Goal: Transaction & Acquisition: Purchase product/service

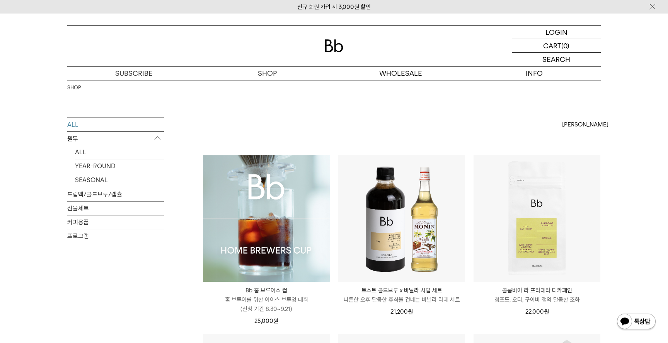
click at [239, 203] on img at bounding box center [266, 218] width 127 height 127
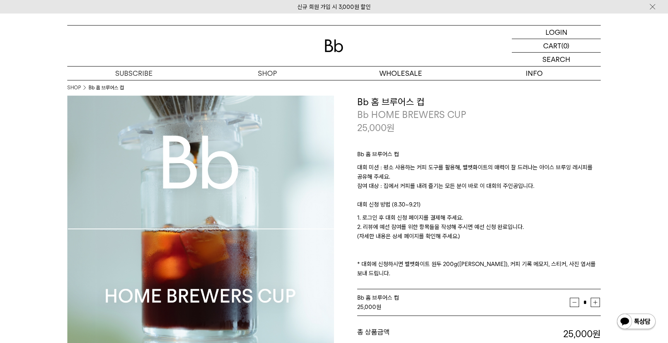
click at [419, 213] on p "대회 신청 방법 (8.30~9.21)" at bounding box center [479, 206] width 244 height 13
click at [419, 227] on p "1. 로그인 후 대회 신청 페이지를 결제해 주세요. 2. 리뷰에 예선 참여를 위한 항목들을 작성해 주시면 예선 신청 완료입니다. (자세한 내용…" at bounding box center [479, 245] width 244 height 65
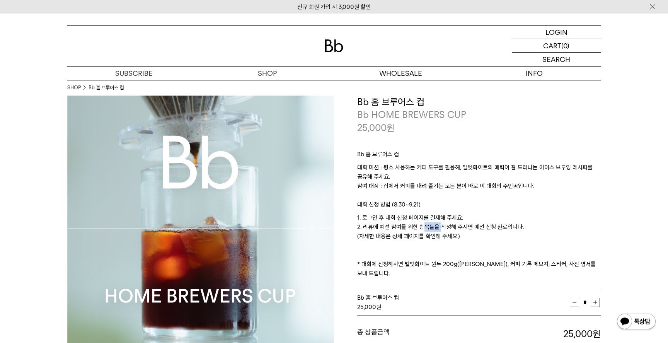
click at [419, 227] on p "1. 로그인 후 대회 신청 페이지를 결제해 주세요. 2. 리뷰에 예선 참여를 위한 항목들을 작성해 주시면 예선 신청 완료입니다. (자세한 내용…" at bounding box center [479, 245] width 244 height 65
click at [419, 237] on p "1. 로그인 후 대회 신청 페이지를 결제해 주세요. 2. 리뷰에 예선 참여를 위한 항목들을 작성해 주시면 예선 신청 완료입니다. (자세한 내용…" at bounding box center [479, 245] width 244 height 65
click at [394, 225] on p "1. 로그인 후 대회 신청 페이지를 결제해 주세요. 2. 리뷰에 예선 참여를 위한 항목들을 작성해 주시면 예선 신청 완료입니다. (자세한 내용…" at bounding box center [479, 245] width 244 height 65
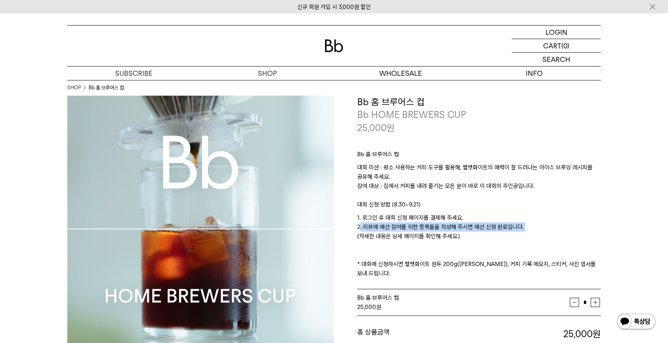
click at [395, 237] on p "1. 로그인 후 대회 신청 페이지를 결제해 주세요. 2. 리뷰에 예선 참여를 위한 항목들을 작성해 주시면 예선 신청 완료입니다. (자세한 내용…" at bounding box center [479, 245] width 244 height 65
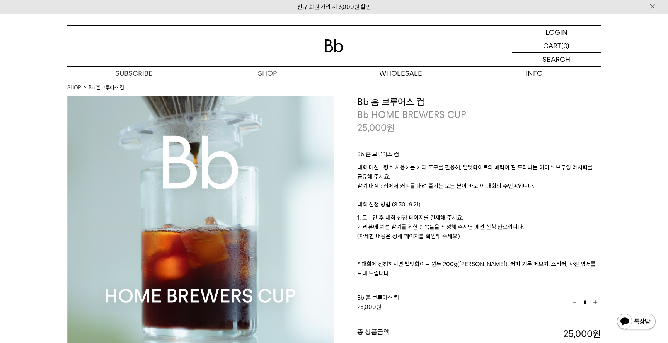
click at [395, 237] on p "1. 로그인 후 대회 신청 페이지를 결제해 주세요. 2. 리뷰에 예선 참여를 위한 항목들을 작성해 주시면 예선 신청 완료입니다. (자세한 내용…" at bounding box center [479, 245] width 244 height 65
click at [405, 221] on p "1. 로그인 후 대회 신청 페이지를 결제해 주세요. 2. 리뷰에 예선 참여를 위한 항목들을 작성해 주시면 예선 신청 완료입니다. (자세한 내용…" at bounding box center [479, 245] width 244 height 65
click at [404, 217] on p "1. 로그인 후 대회 신청 페이지를 결제해 주세요. 2. 리뷰에 예선 참여를 위한 항목들을 작성해 주시면 예선 신청 완료입니다. (자세한 내용…" at bounding box center [479, 245] width 244 height 65
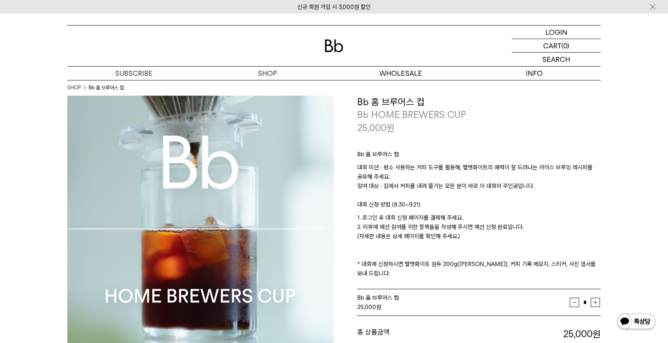
click at [404, 217] on p "1. 로그인 후 대회 신청 페이지를 결제해 주세요. 2. 리뷰에 예선 참여를 위한 항목들을 작성해 주시면 예선 신청 완료입니다. (자세한 내용…" at bounding box center [479, 245] width 244 height 65
click at [406, 239] on p "1. 로그인 후 대회 신청 페이지를 결제해 주세요. 2. 리뷰에 예선 참여를 위한 항목들을 작성해 주시면 예선 신청 완료입니다. (자세한 내용…" at bounding box center [479, 245] width 244 height 65
click at [436, 243] on p "1. 로그인 후 대회 신청 페이지를 결제해 주세요. 2. 리뷰에 예선 참여를 위한 항목들을 작성해 주시면 예선 신청 완료입니다. (자세한 내용…" at bounding box center [479, 245] width 244 height 65
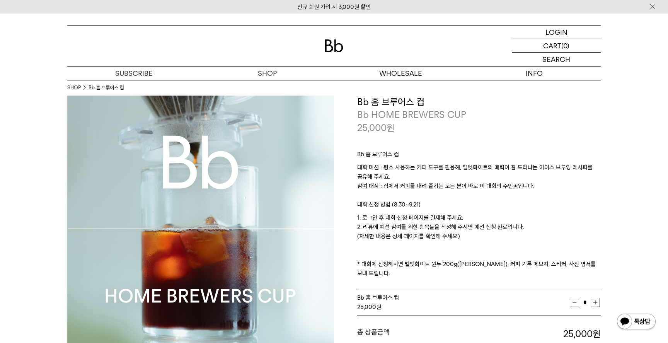
click at [436, 243] on p "1. 로그인 후 대회 신청 페이지를 결제해 주세요. 2. 리뷰에 예선 참여를 위한 항목들을 작성해 주시면 예선 신청 완료입니다. (자세한 내용…" at bounding box center [479, 245] width 244 height 65
click at [436, 264] on p "1. 로그인 후 대회 신청 페이지를 결제해 주세요. 2. 리뷰에 예선 참여를 위한 항목들을 작성해 주시면 예선 신청 완료입니다. (자세한 내용…" at bounding box center [479, 245] width 244 height 65
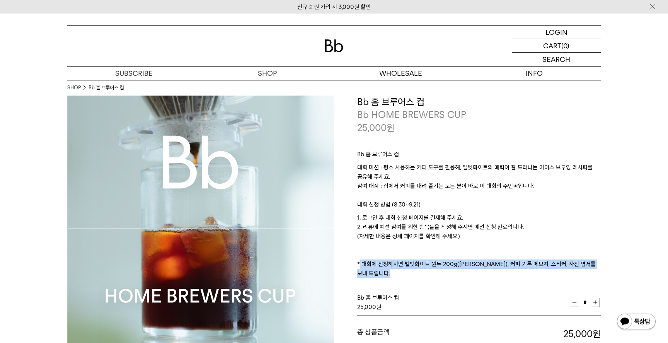
click at [473, 265] on p "1. 로그인 후 대회 신청 페이지를 결제해 주세요. 2. 리뷰에 예선 참여를 위한 항목들을 작성해 주시면 예선 신청 완료입니다. (자세한 내용…" at bounding box center [479, 245] width 244 height 65
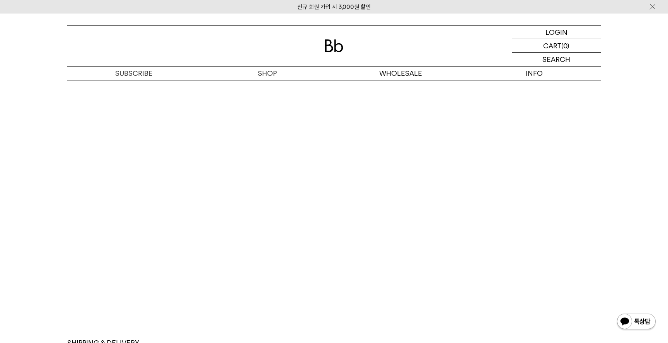
scroll to position [3977, 0]
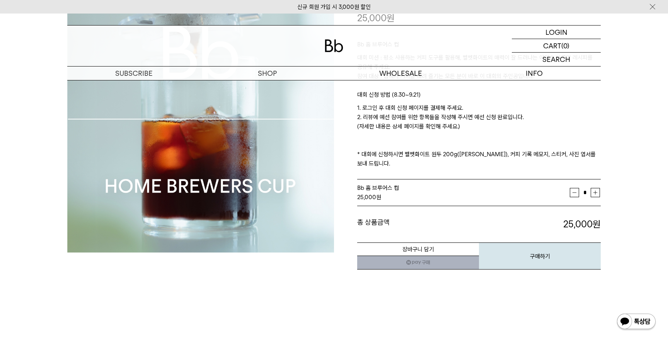
scroll to position [111, 0]
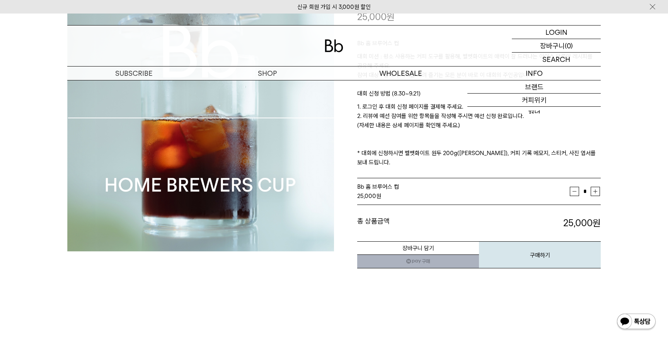
click at [0, 0] on p "로그인" at bounding box center [0, 0] width 0 height 0
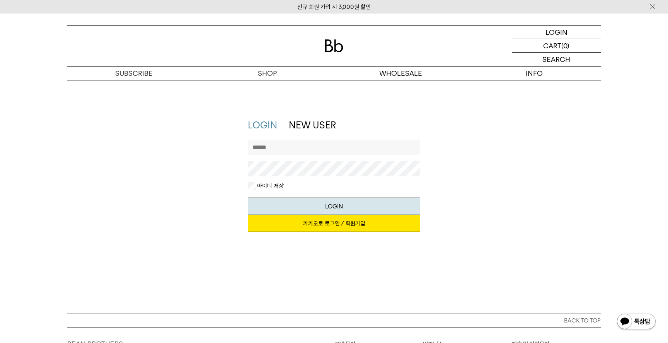
type input "*********"
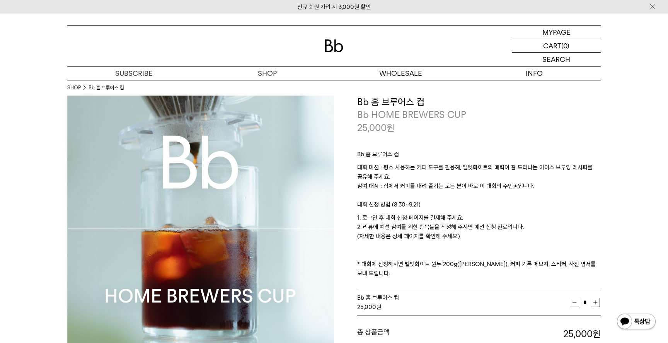
click at [422, 220] on p "1. 로그인 후 대회 신청 페이지를 결제해 주세요. 2. 리뷰에 예선 참여를 위한 항목들을 작성해 주시면 예선 신청 완료입니다. (자세한 내용…" at bounding box center [479, 245] width 244 height 65
click at [414, 239] on p "1. 로그인 후 대회 신청 페이지를 결제해 주세요. 2. 리뷰에 예선 참여를 위한 항목들을 작성해 주시면 예선 신청 완료입니다. (자세한 내용…" at bounding box center [479, 245] width 244 height 65
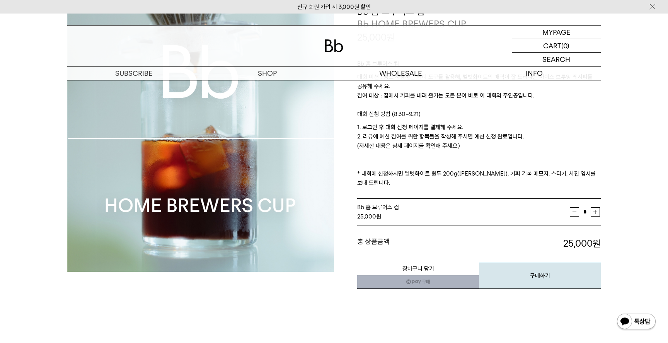
scroll to position [91, 0]
click at [535, 269] on button "구매하기" at bounding box center [540, 274] width 122 height 27
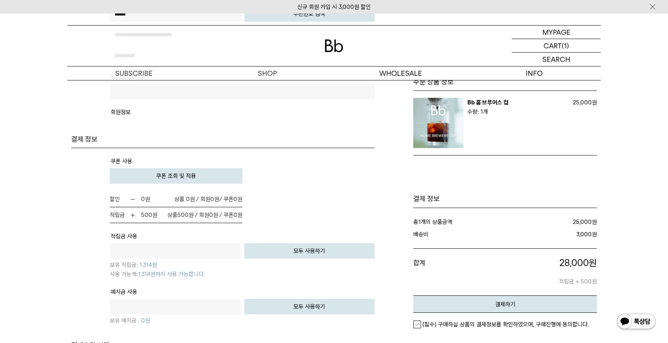
scroll to position [426, 0]
click at [130, 217] on img at bounding box center [133, 216] width 6 height 6
click at [144, 216] on b "500" at bounding box center [146, 215] width 11 height 7
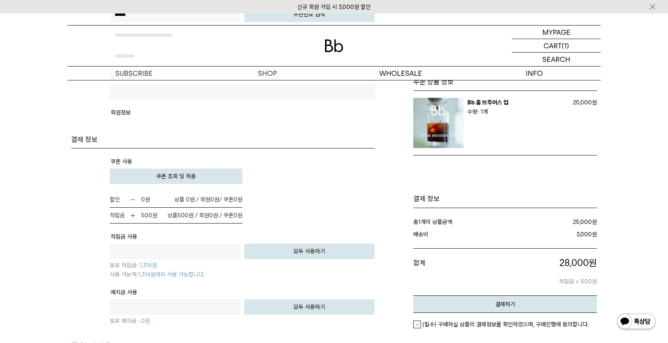
click at [243, 221] on td "할인 0 원 0원 / 쿠폰 0" at bounding box center [242, 208] width 265 height 32
click at [205, 243] on tr "적립금 사용 원 전액 사용하기 모두 사용하기 보유 적립금: 1,314" at bounding box center [242, 259] width 265 height 56
click at [205, 250] on input "text" at bounding box center [175, 251] width 131 height 15
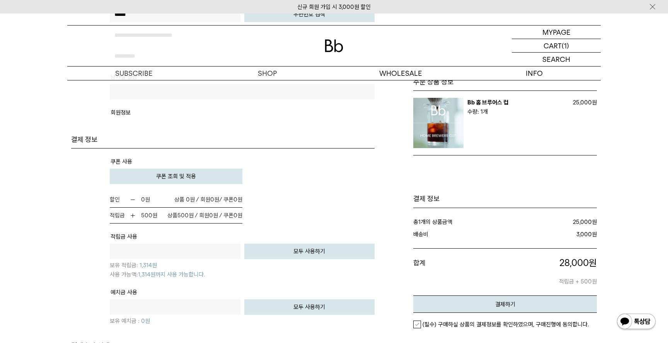
click at [207, 180] on button "쿠폰 조회 및 적용" at bounding box center [176, 176] width 133 height 15
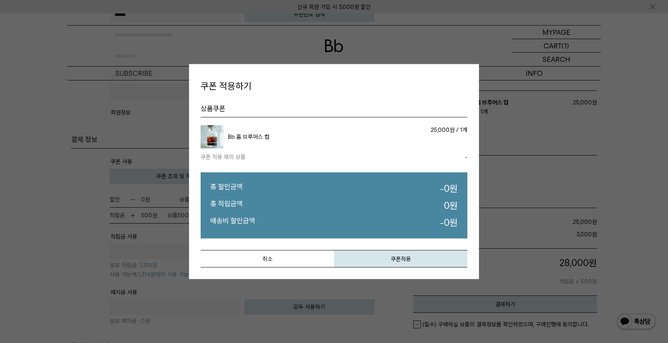
click at [387, 248] on div "상품쿠폰 상품/옵션 정보 상품금액/수량 쿠폰 적용 쿠폰 혜택 Bb 홈 브루어스 컵 25,000원 / 1개 - -" at bounding box center [334, 181] width 267 height 171
click at [387, 260] on button "쿠폰적용" at bounding box center [400, 258] width 133 height 17
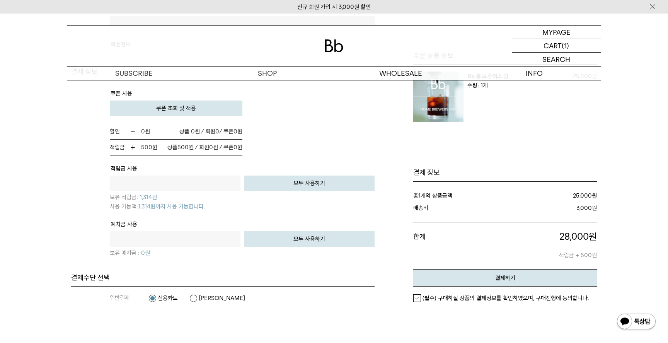
scroll to position [508, 0]
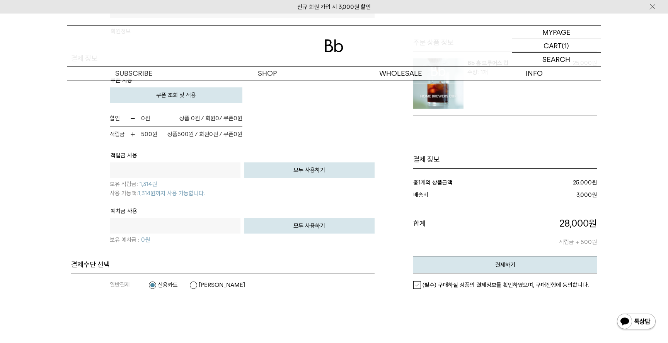
click at [268, 182] on p "보유 적립금: 1,314 원" at bounding box center [242, 183] width 265 height 11
click at [288, 172] on button "모두 사용하기" at bounding box center [309, 169] width 131 height 15
type input "****"
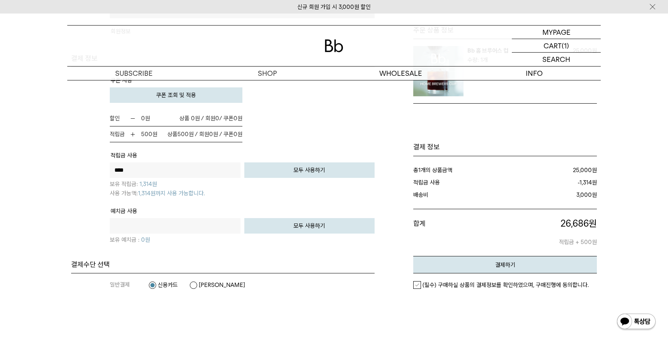
click at [301, 169] on button "모두 사용하기" at bounding box center [309, 169] width 131 height 15
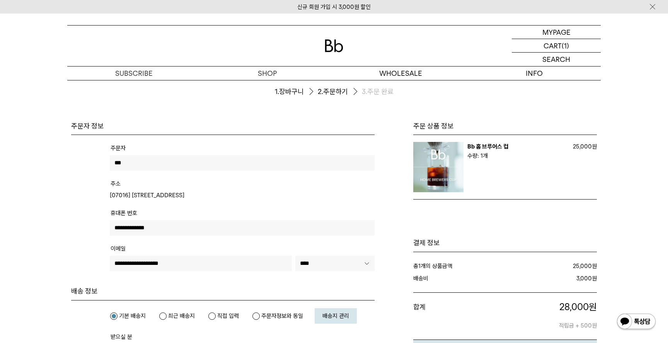
scroll to position [0, 0]
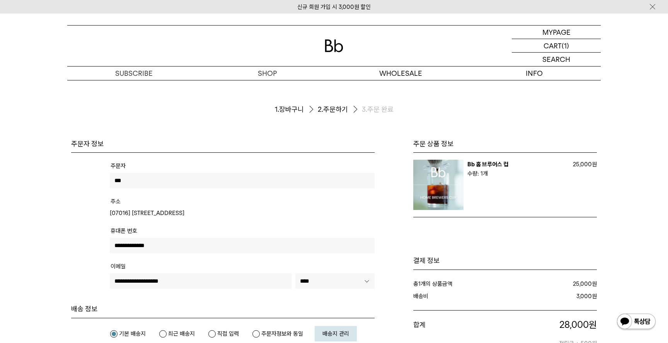
click at [487, 159] on tr "Bb 홈 브루어스 컵 25,000원" at bounding box center [506, 185] width 184 height 65
click at [487, 166] on link "Bb 홈 브루어스 컵" at bounding box center [488, 164] width 41 height 7
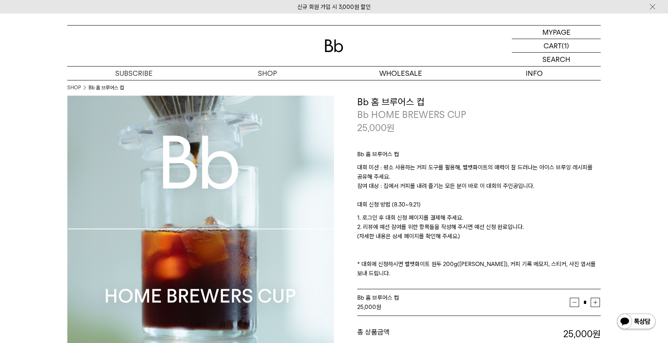
click at [432, 227] on p "1. 로그인 후 대회 신청 페이지를 결제해 주세요. 2. 리뷰에 예선 참여를 위한 항목들을 작성해 주시면 예선 신청 완료입니다. (자세한 내용…" at bounding box center [479, 245] width 244 height 65
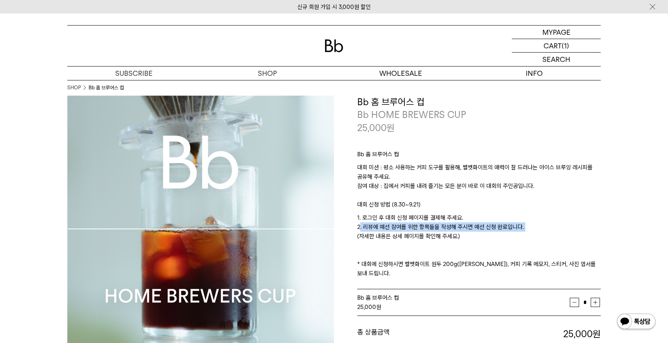
scroll to position [123, 0]
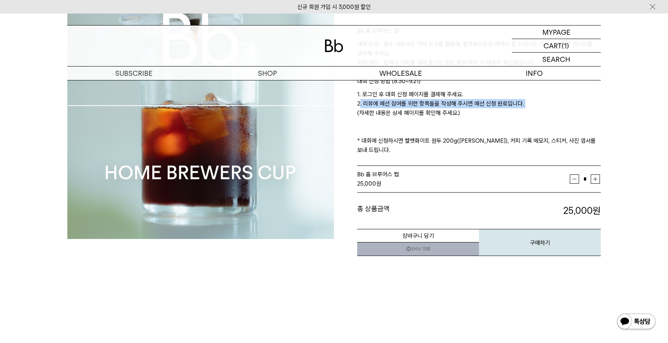
click at [406, 193] on div "총 상품금액 25,000 원 총 할인금액 총 상품금액 25,000 원" at bounding box center [479, 205] width 244 height 25
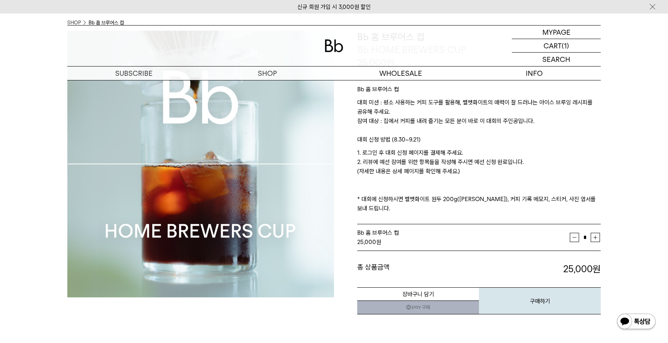
scroll to position [0, 0]
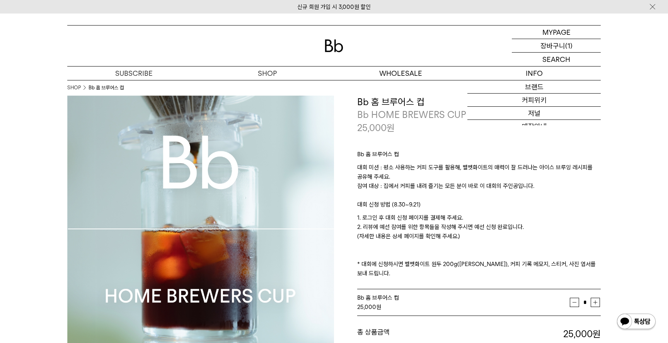
click at [537, 48] on div "CART 장바구니 (1)" at bounding box center [556, 45] width 89 height 13
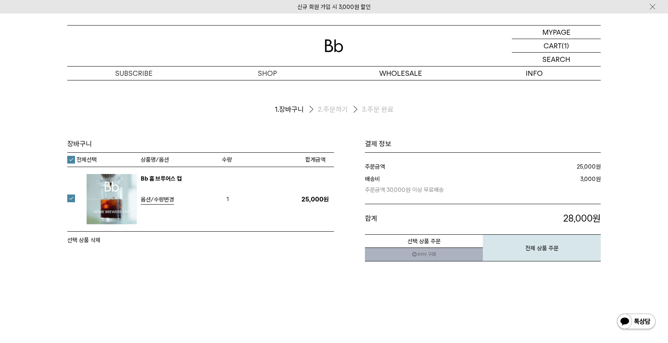
click at [421, 195] on p "주문금액 30,000원 이상 무료배송" at bounding box center [438, 189] width 147 height 11
click at [426, 194] on p "주문금액 30,000원 이상 무료배송" at bounding box center [438, 189] width 147 height 11
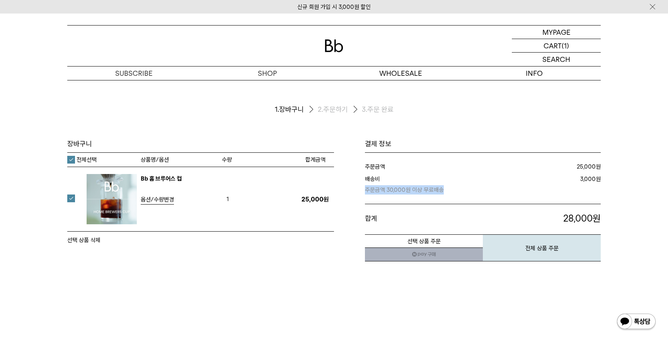
click at [426, 194] on p "주문금액 30,000원 이상 무료배송" at bounding box center [438, 189] width 147 height 11
click at [436, 193] on p "주문금액 30,000원 이상 무료배송" at bounding box center [438, 189] width 147 height 11
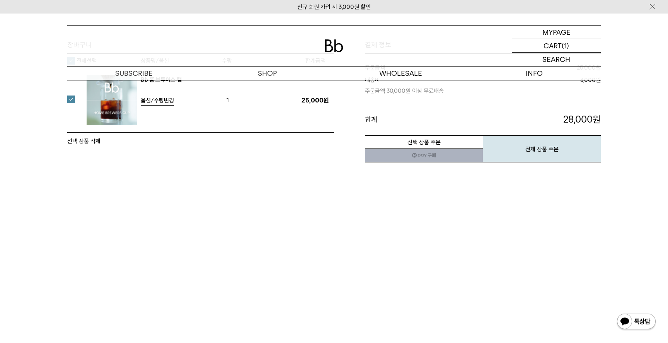
scroll to position [103, 0]
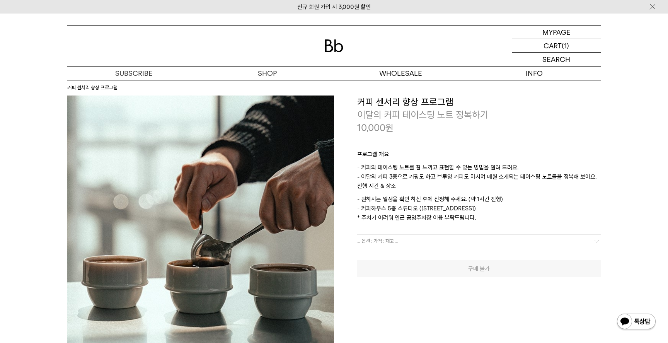
click at [430, 204] on p "- 원하시는 일정을 확인 하신 후에 신청해 주세요. (약 1시간 진행) - 커피하우스 5층 스튜디오 (서울 마포구 토정로9길 2) * 주차가 …" at bounding box center [479, 209] width 244 height 28
click at [272, 74] on p "숍" at bounding box center [267, 74] width 133 height 14
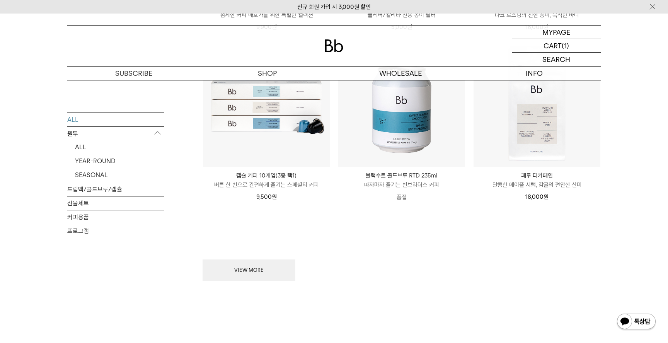
scroll to position [978, 0]
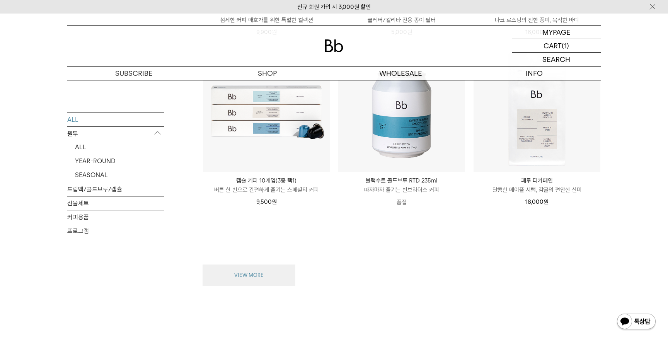
click at [229, 265] on button "VIEW MORE" at bounding box center [249, 276] width 93 height 22
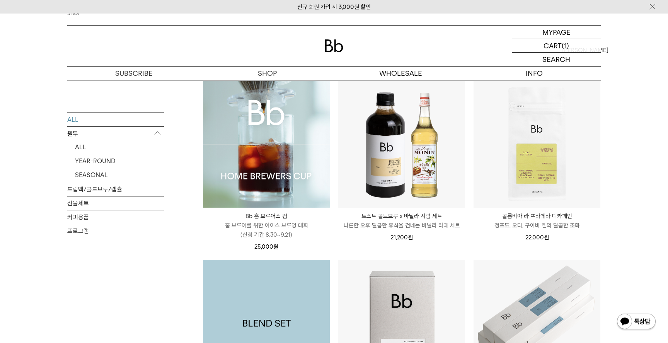
scroll to position [0, 0]
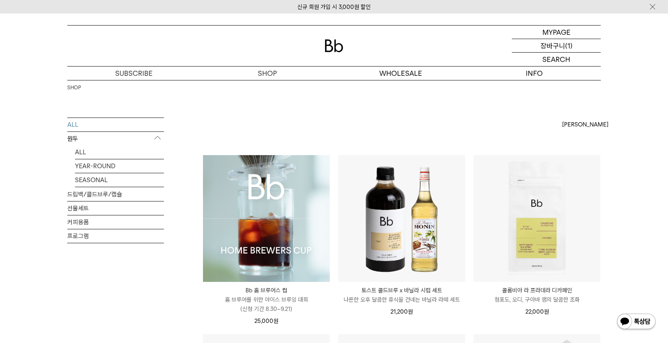
click at [550, 45] on p "장바구니" at bounding box center [553, 45] width 25 height 13
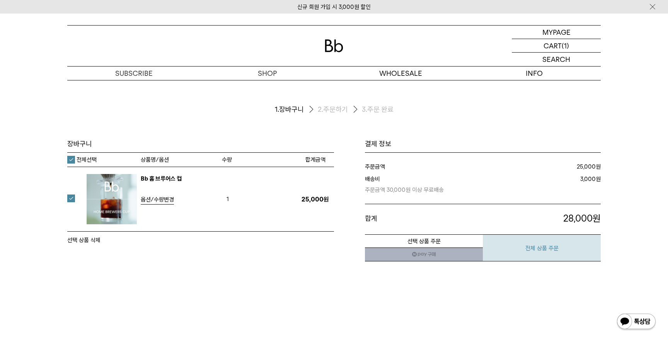
click at [552, 249] on button "전체 상품 주문" at bounding box center [542, 247] width 118 height 27
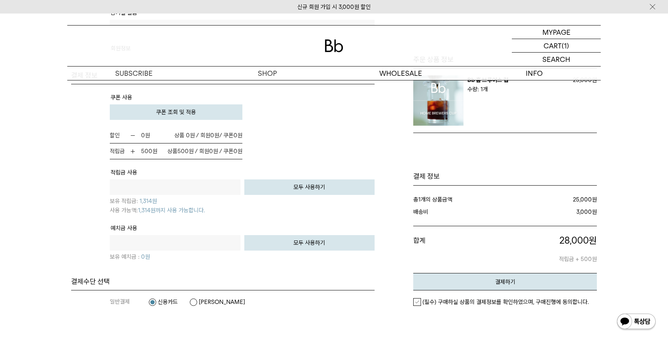
scroll to position [480, 0]
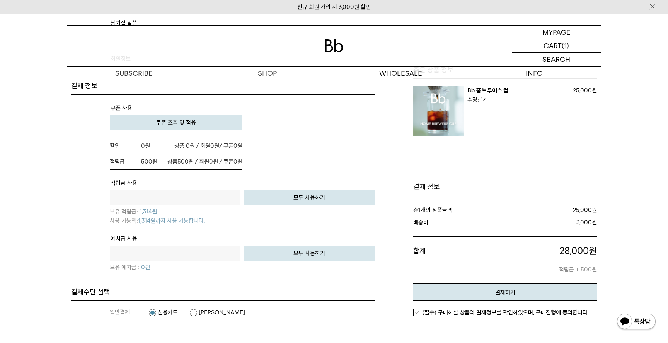
click at [416, 313] on label "(필수) 구매하실 상품의 결제정보를 확인하였으며, 구매진행에 동의합니다." at bounding box center [502, 313] width 176 height 8
click at [304, 196] on button "모두 사용하기" at bounding box center [309, 197] width 131 height 15
type input "****"
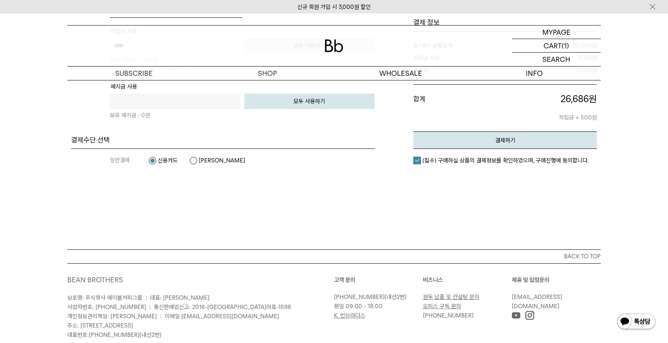
scroll to position [622, 0]
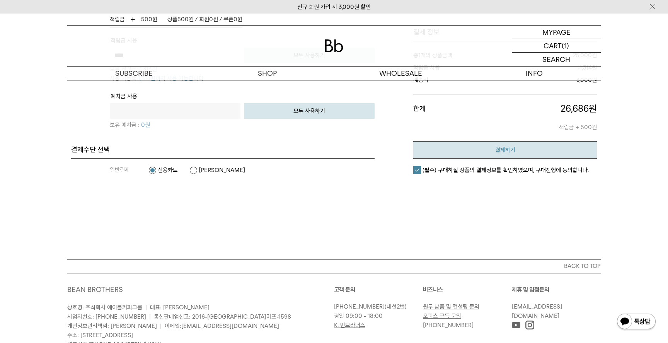
click at [502, 156] on button "결제하기" at bounding box center [506, 149] width 184 height 17
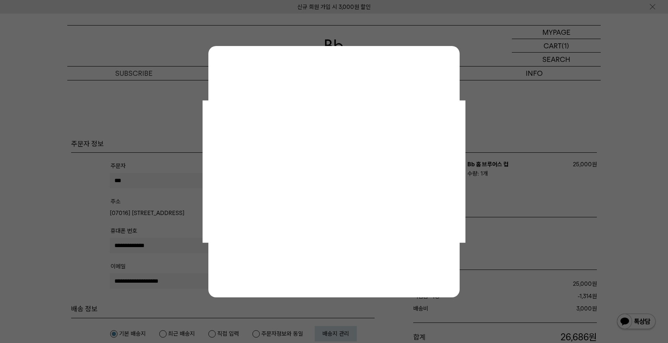
scroll to position [0, 0]
